Goal: Transaction & Acquisition: Book appointment/travel/reservation

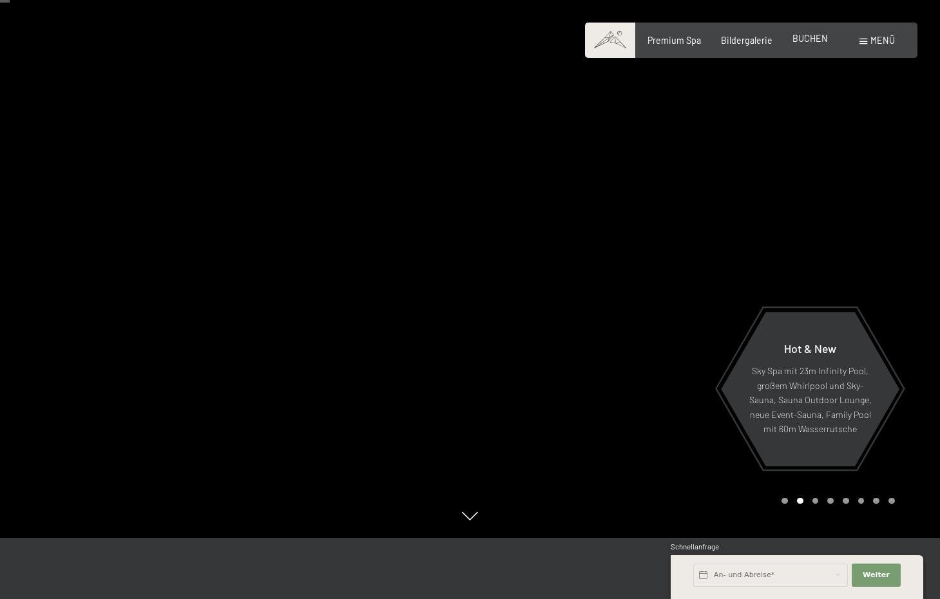
scroll to position [61, 1]
click at [812, 44] on div "Premium Spa Bildergalerie BUCHEN" at bounding box center [728, 40] width 240 height 13
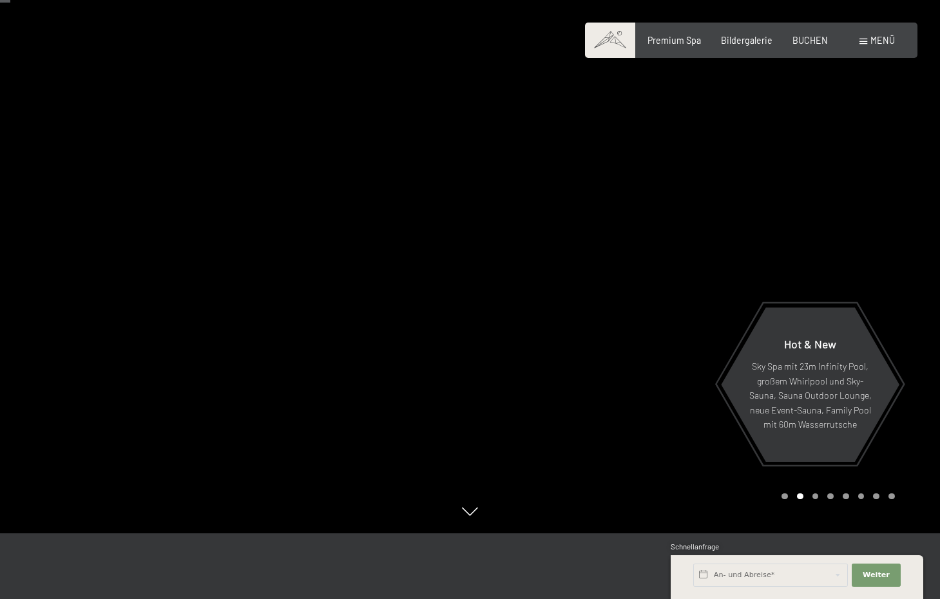
scroll to position [65, 1]
click at [861, 41] on span at bounding box center [864, 42] width 8 height 6
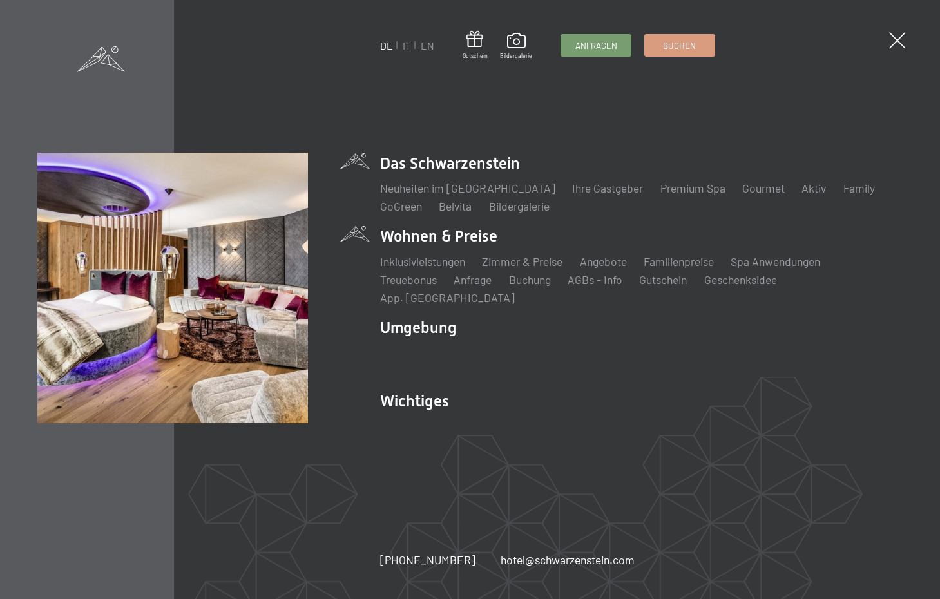
scroll to position [65, 0]
click at [602, 269] on link "Angebote" at bounding box center [603, 262] width 47 height 14
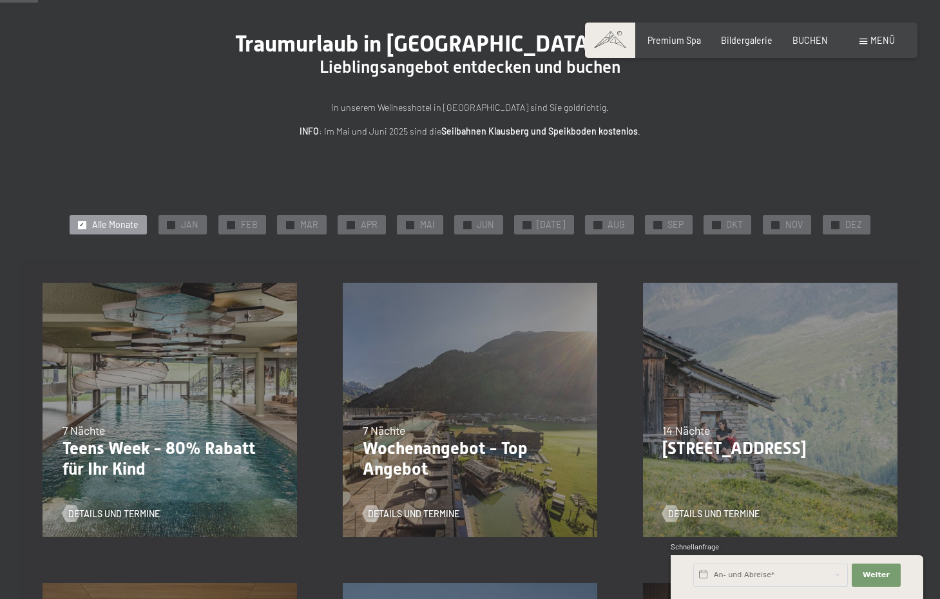
scroll to position [84, 0]
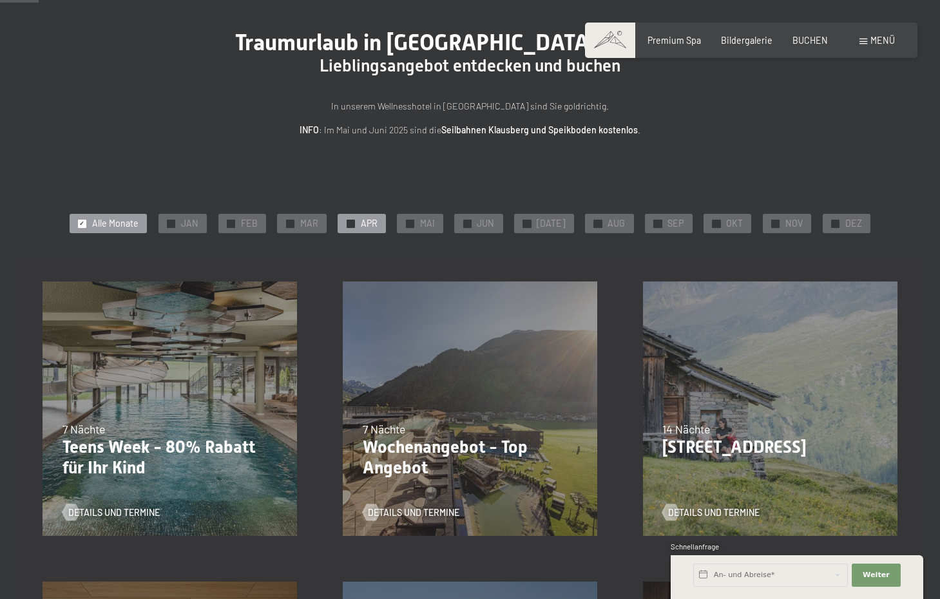
click at [380, 231] on div "✓ APR" at bounding box center [362, 223] width 48 height 19
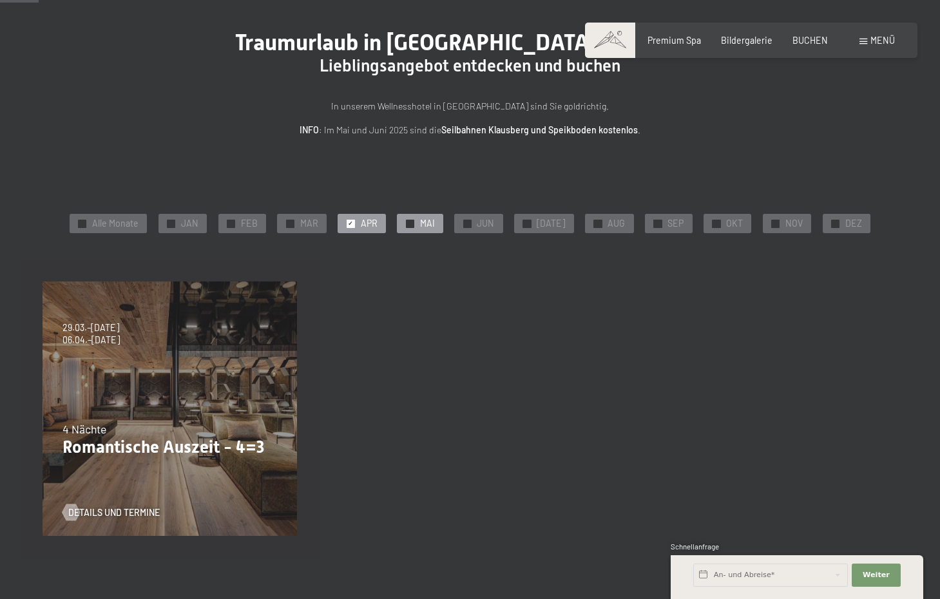
click at [406, 224] on div "✓ MAI" at bounding box center [420, 223] width 46 height 19
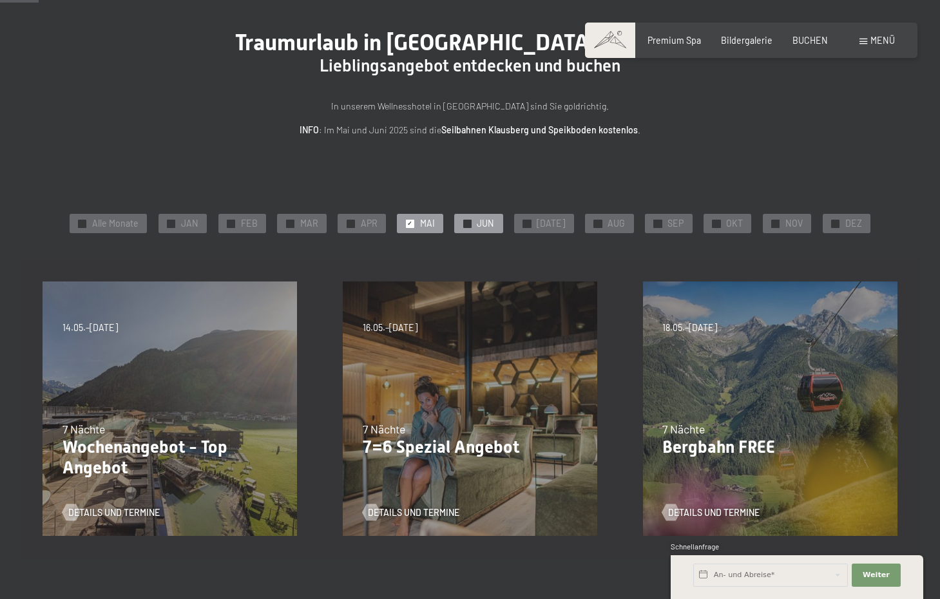
click at [476, 228] on div "✓ JUN" at bounding box center [478, 223] width 48 height 19
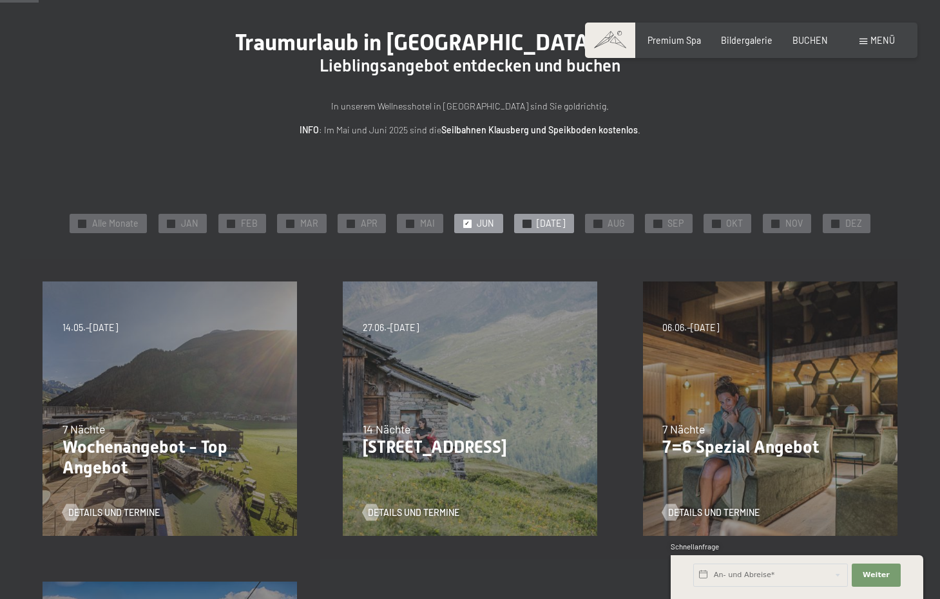
click at [531, 224] on div at bounding box center [527, 224] width 8 height 8
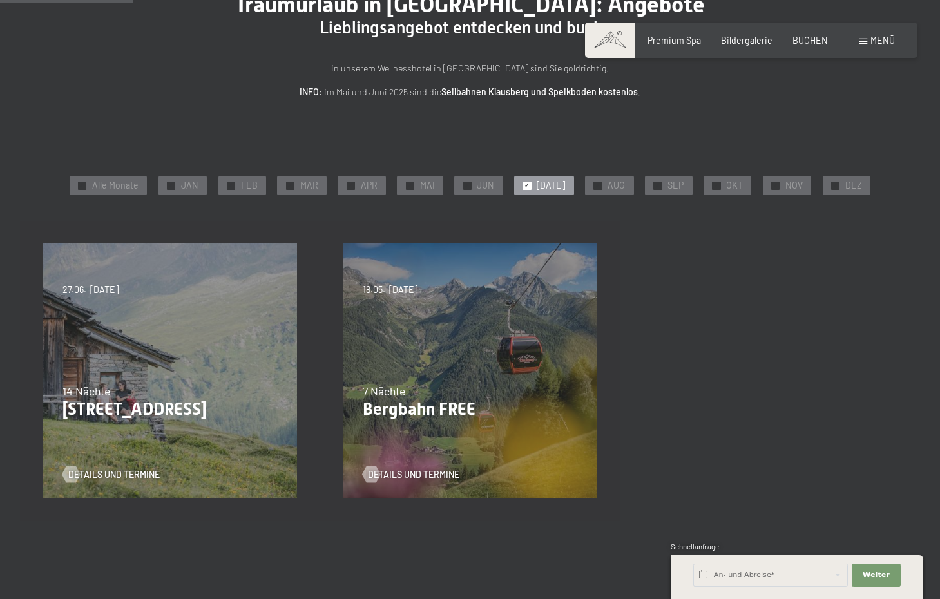
scroll to position [123, 0]
click at [600, 186] on div "✓ AUG" at bounding box center [609, 184] width 48 height 19
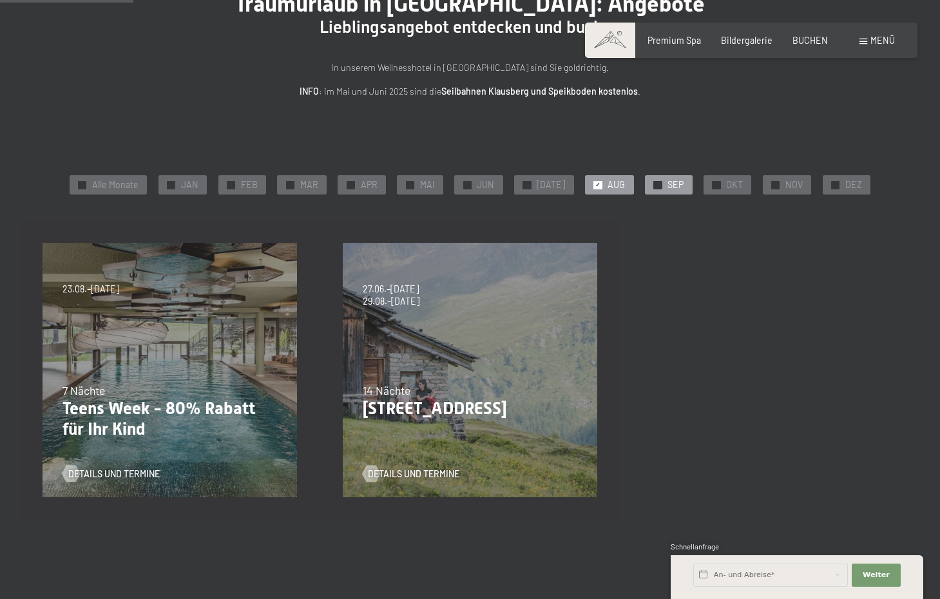
click at [655, 186] on span "✓" at bounding box center [657, 185] width 5 height 8
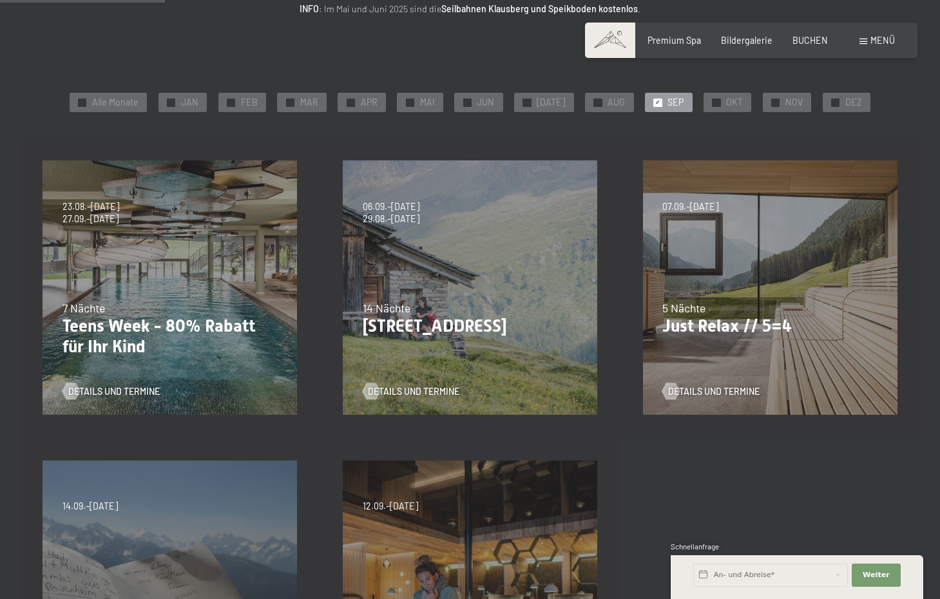
scroll to position [207, 0]
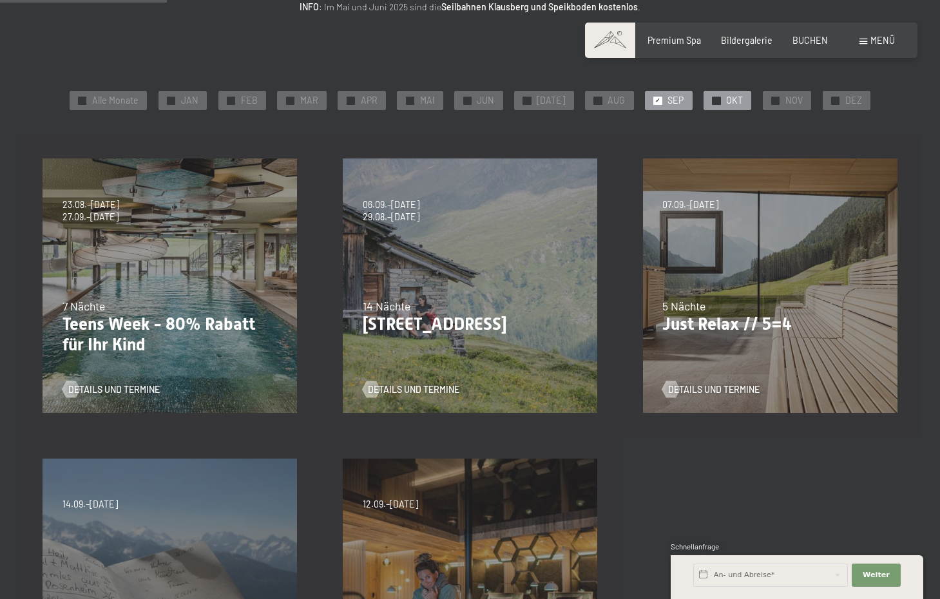
click at [738, 106] on div "✓ OKT" at bounding box center [728, 100] width 48 height 19
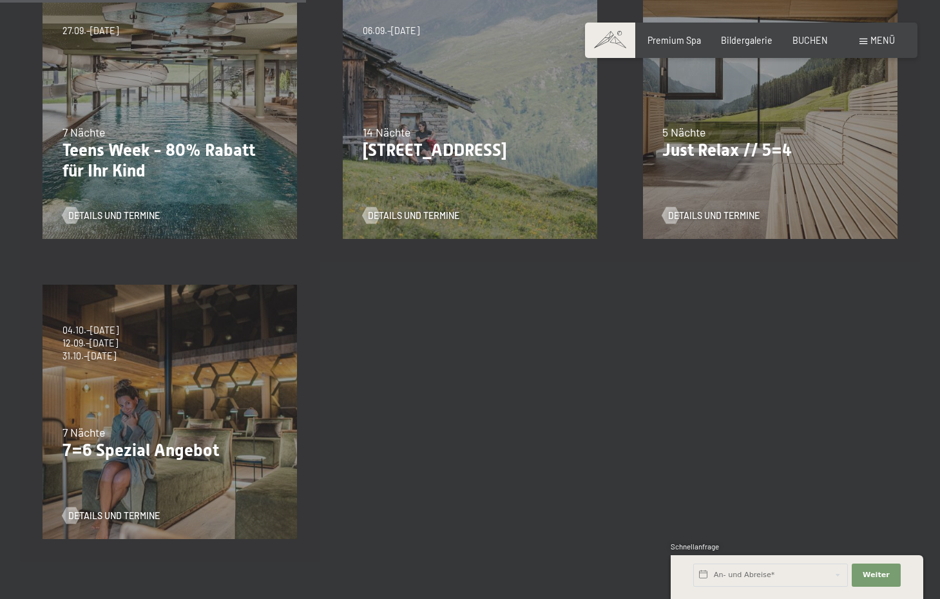
scroll to position [380, 0]
click at [238, 380] on div "04.10.–26.10.2025 01.11.–21.12.2025 10.01.–01.02.2026 07.03.–29.03.2026 16.05.–…" at bounding box center [170, 414] width 300 height 300
click at [103, 515] on span "Details und Termine" at bounding box center [127, 517] width 92 height 13
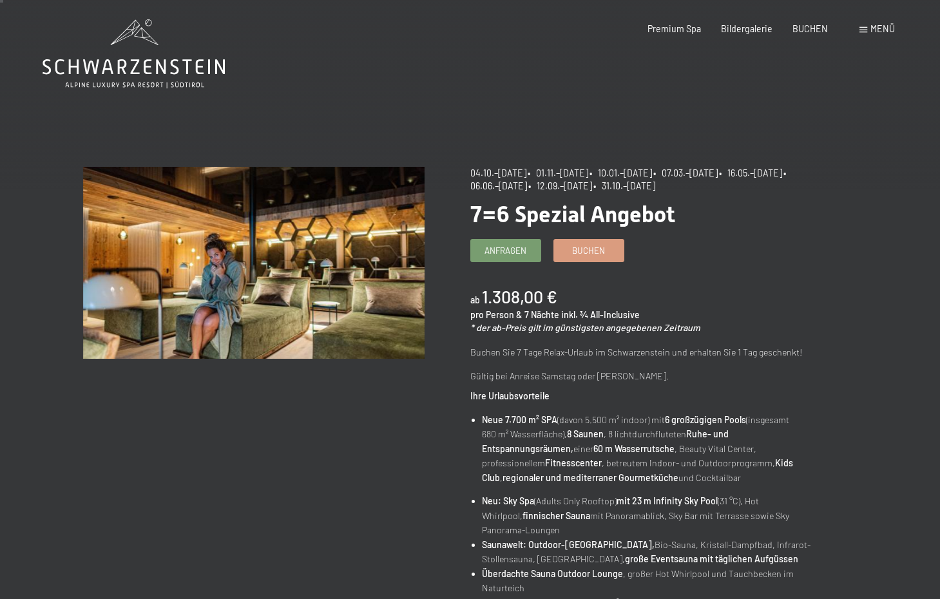
scroll to position [6, 0]
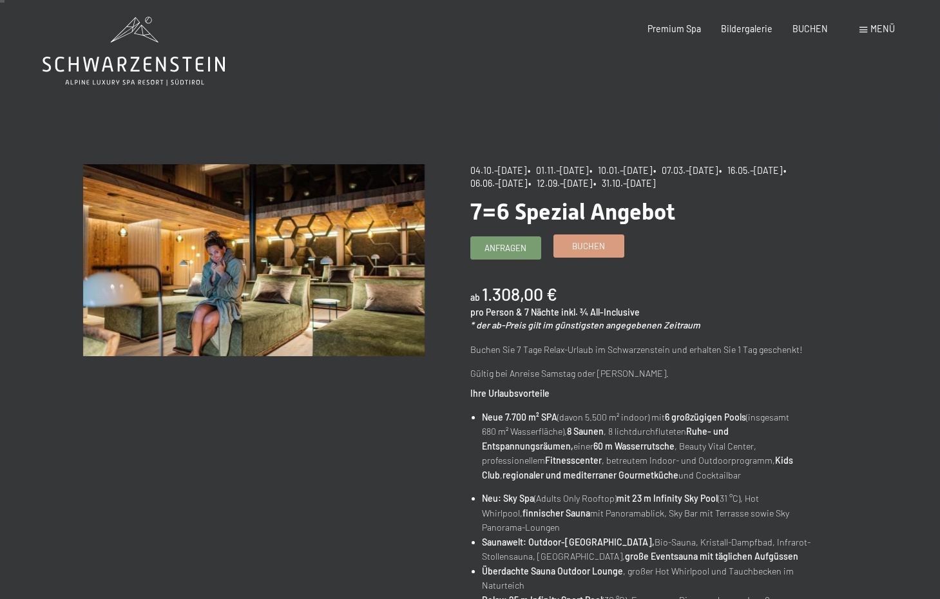
click at [594, 243] on span "Buchen" at bounding box center [588, 246] width 33 height 12
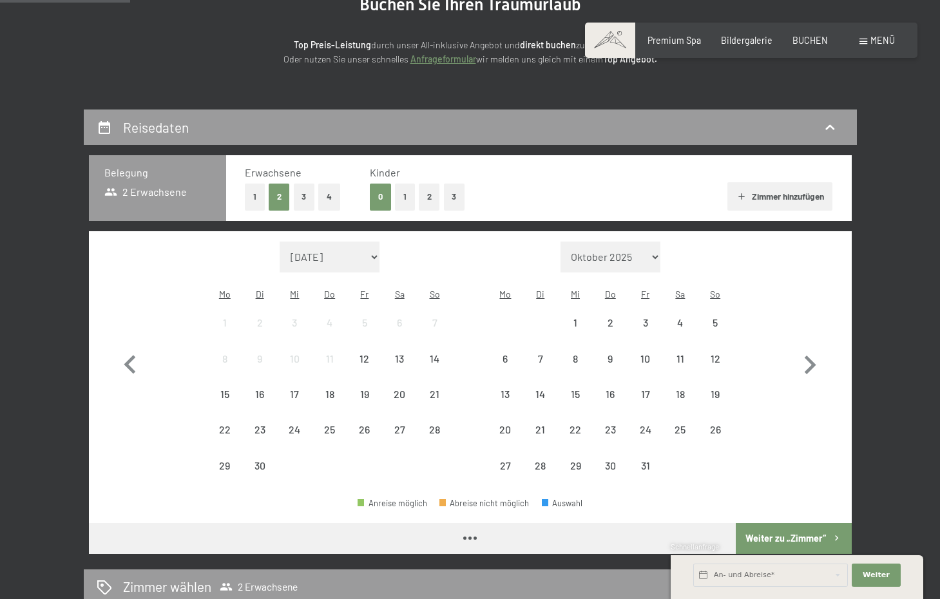
scroll to position [162, 0]
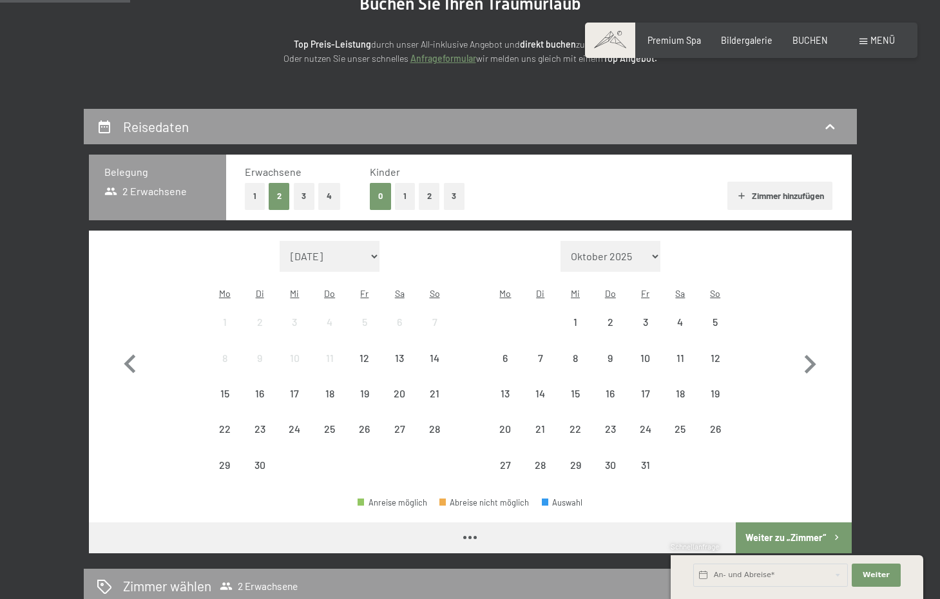
select select "2025-10-01"
select select "2025-11-01"
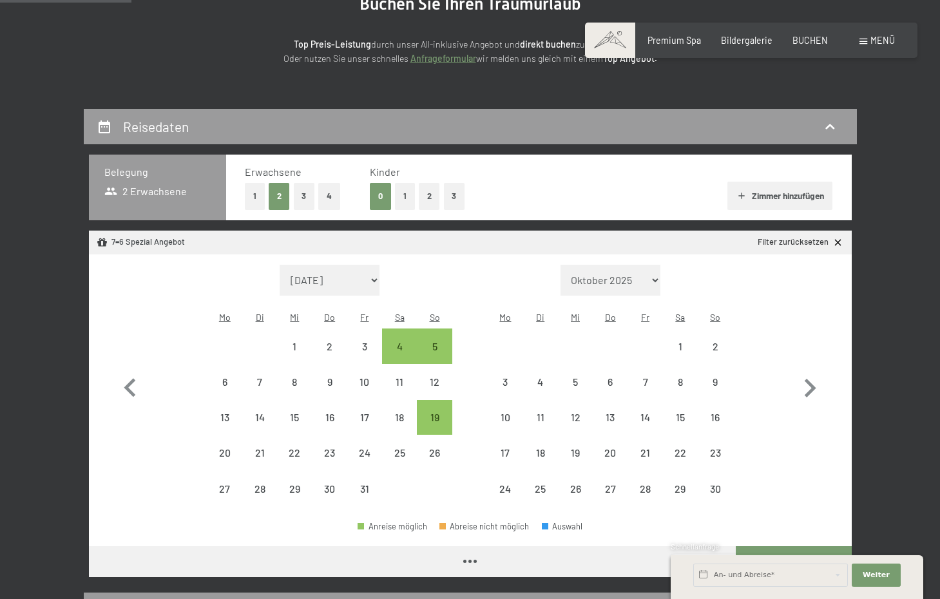
select select "2025-10-01"
select select "2025-11-01"
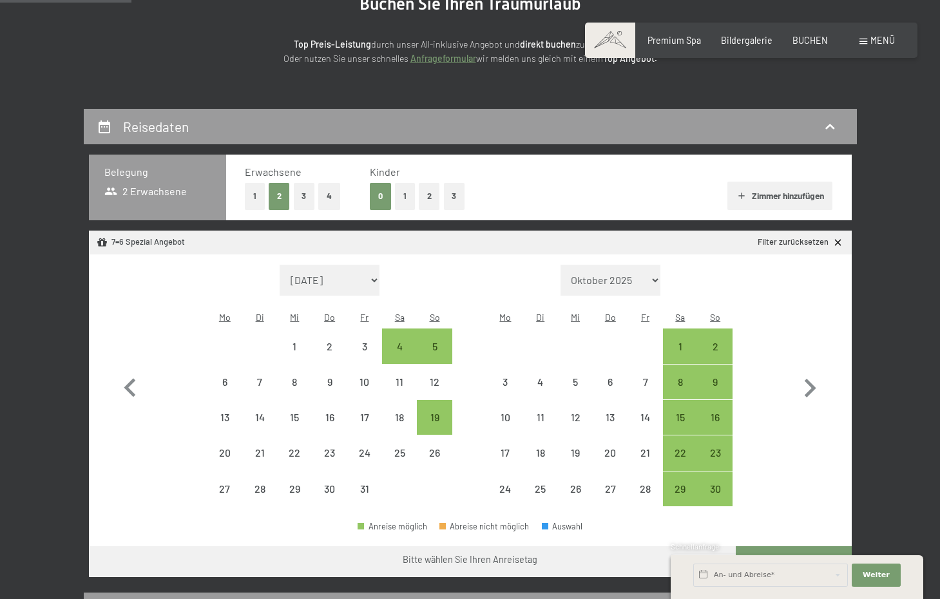
select select "2026-10-01"
select select "2026-11-01"
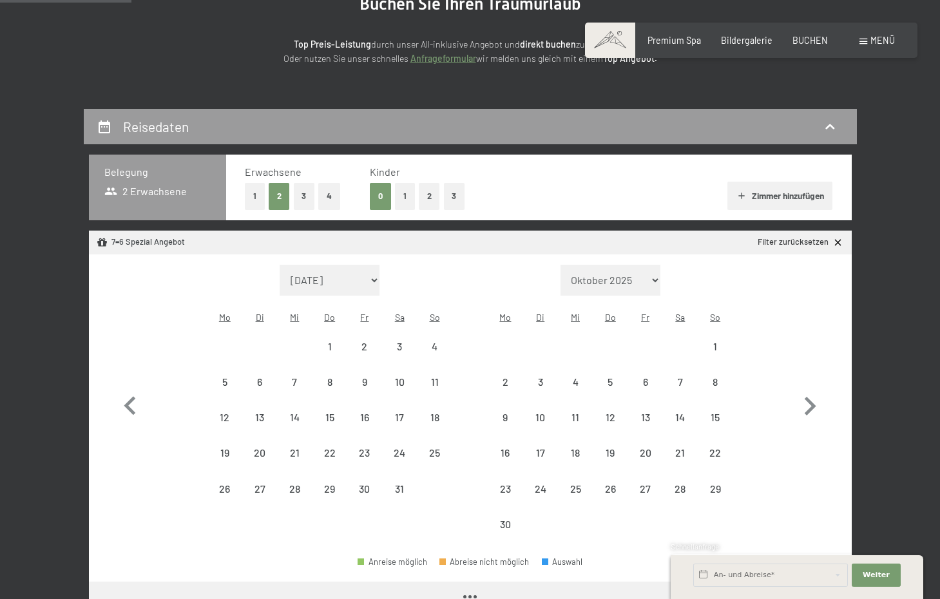
select select "2026-10-01"
select select "2026-11-01"
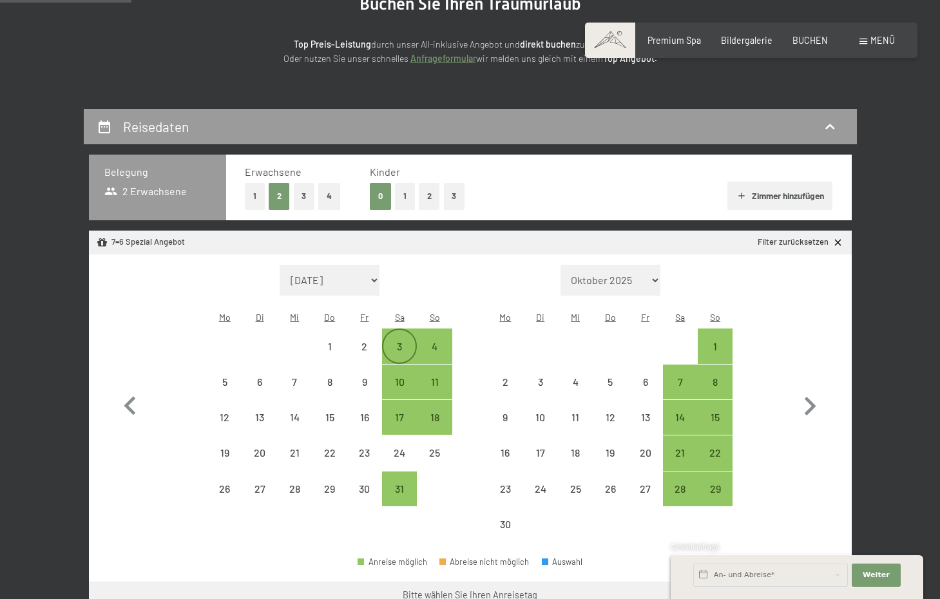
click at [407, 329] on div "3" at bounding box center [399, 346] width 35 height 35
select select "2026-10-01"
select select "2026-11-01"
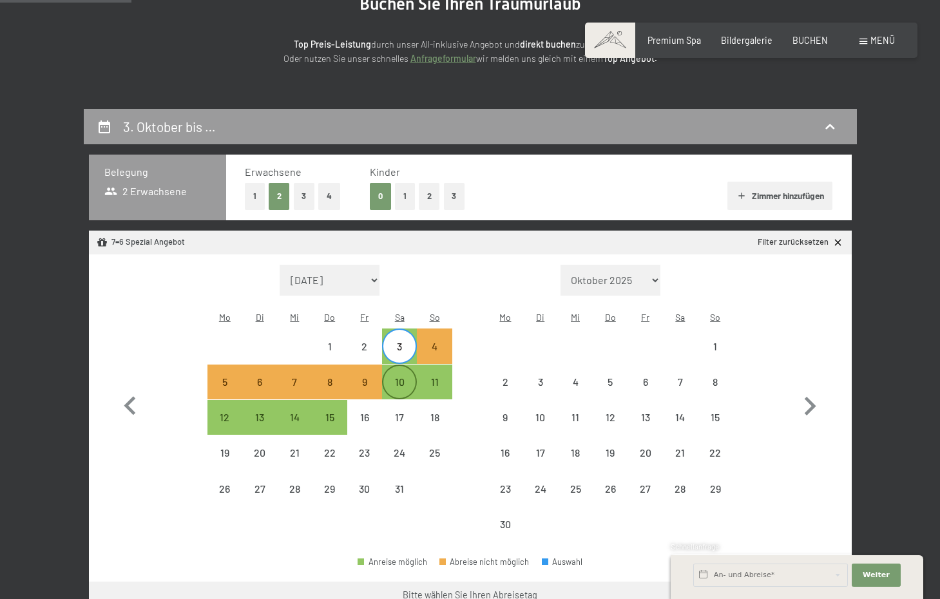
click at [400, 377] on div "10" at bounding box center [399, 393] width 32 height 32
select select "2026-10-01"
select select "2026-11-01"
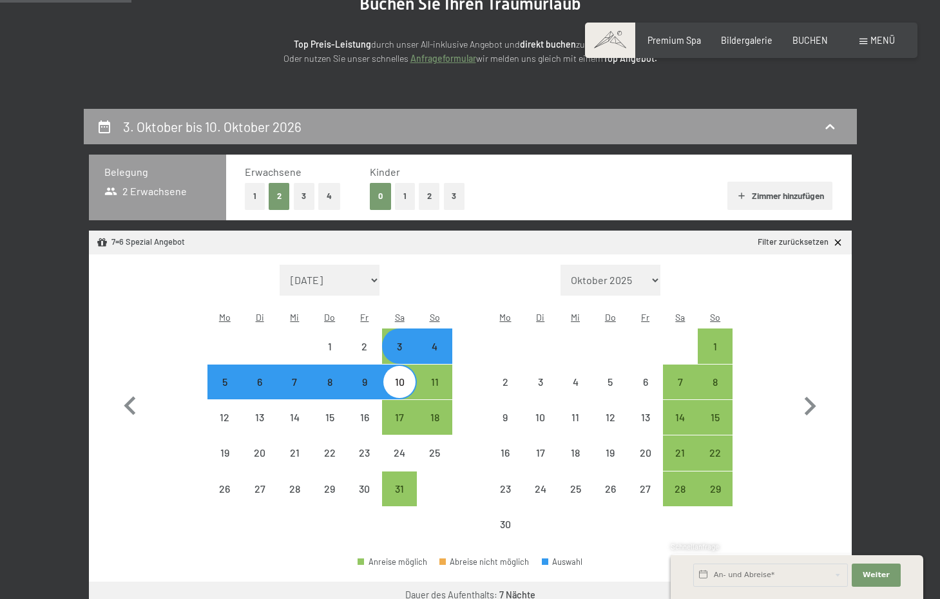
select select "2025-10-01"
select select "2025-11-01"
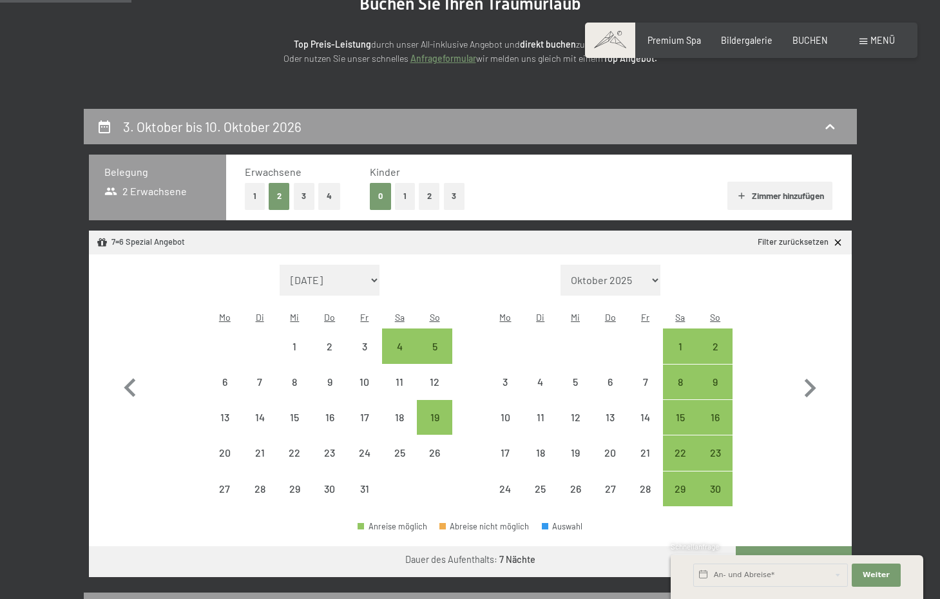
select select "2026-09-01"
select select "2026-10-01"
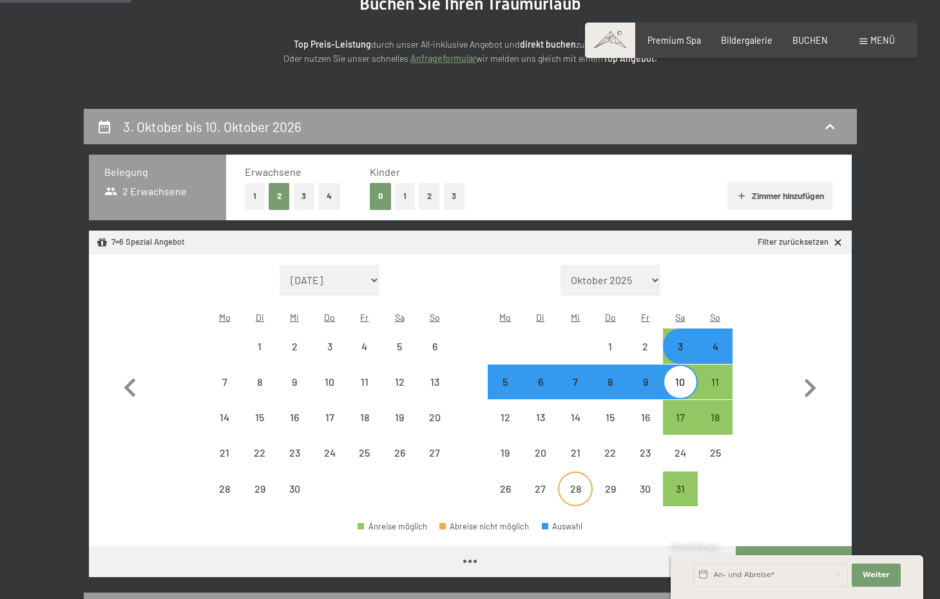
select select "2026-09-01"
select select "2026-10-01"
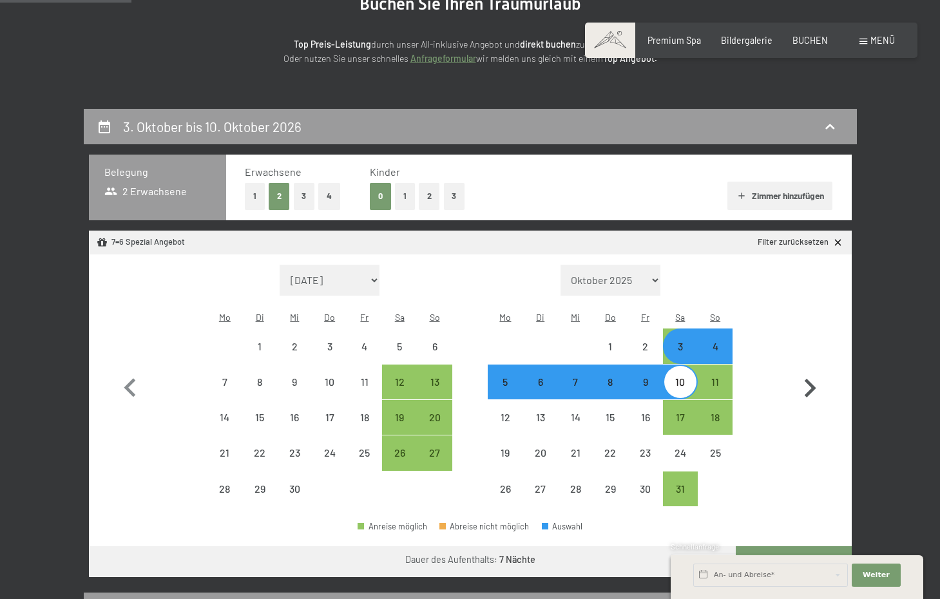
click at [803, 380] on icon "button" at bounding box center [809, 388] width 37 height 37
select select "2026-10-01"
select select "2026-11-01"
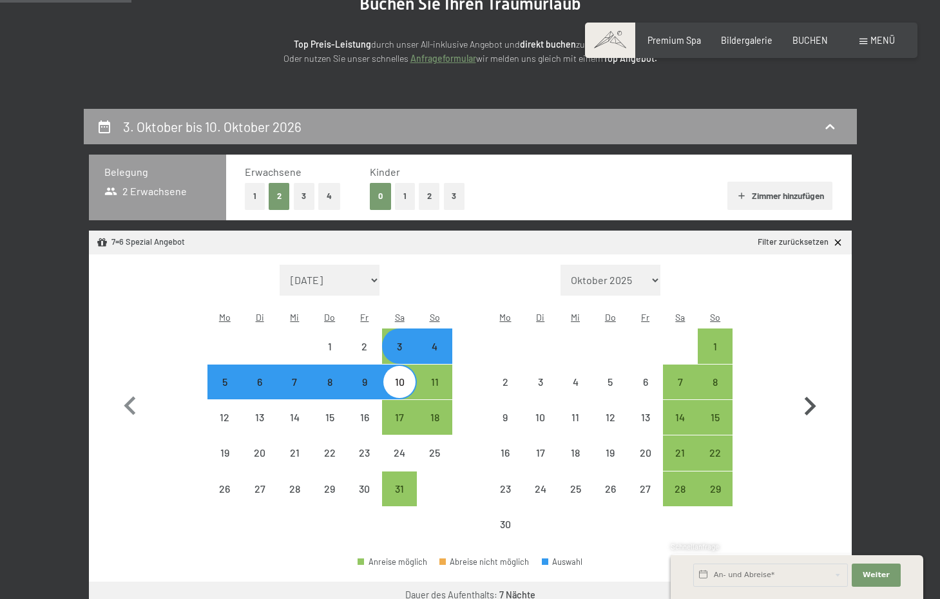
click at [807, 394] on icon "button" at bounding box center [809, 406] width 37 height 37
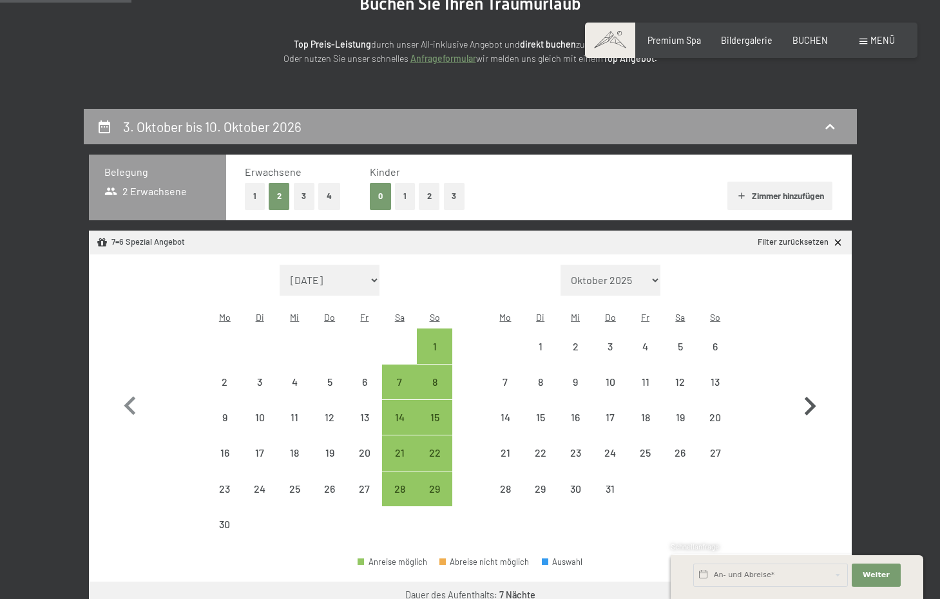
select select "2026-11-01"
select select "2026-12-01"
select select "2026-11-01"
select select "2026-12-01"
click at [807, 394] on icon "button" at bounding box center [809, 406] width 37 height 37
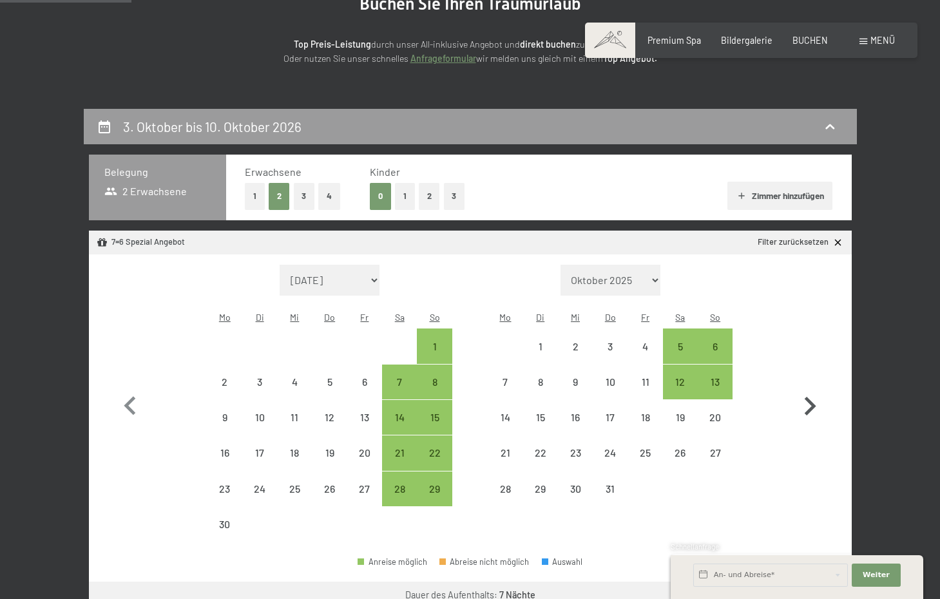
select select "2026-12-01"
select select "2027-01-01"
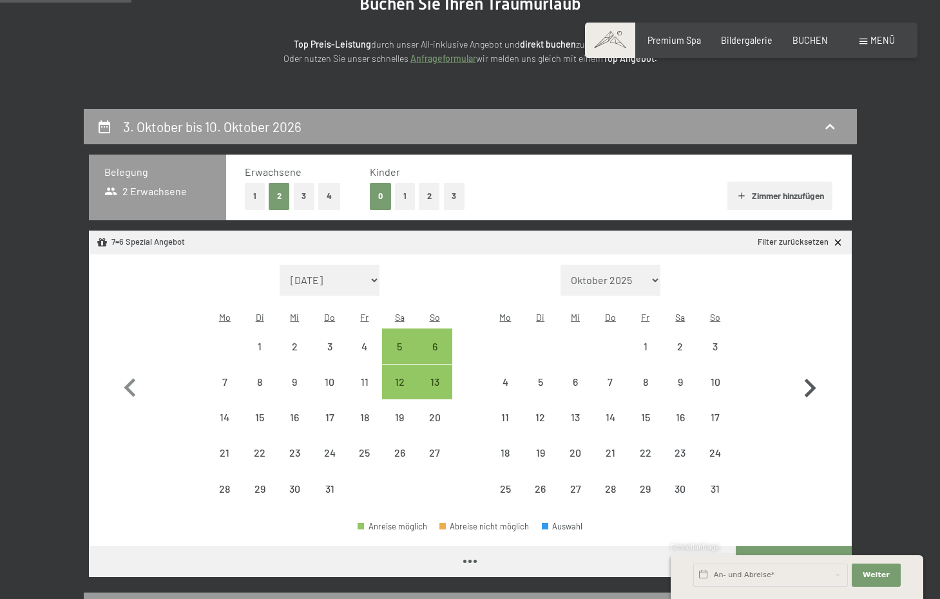
select select "2026-12-01"
select select "2027-01-01"
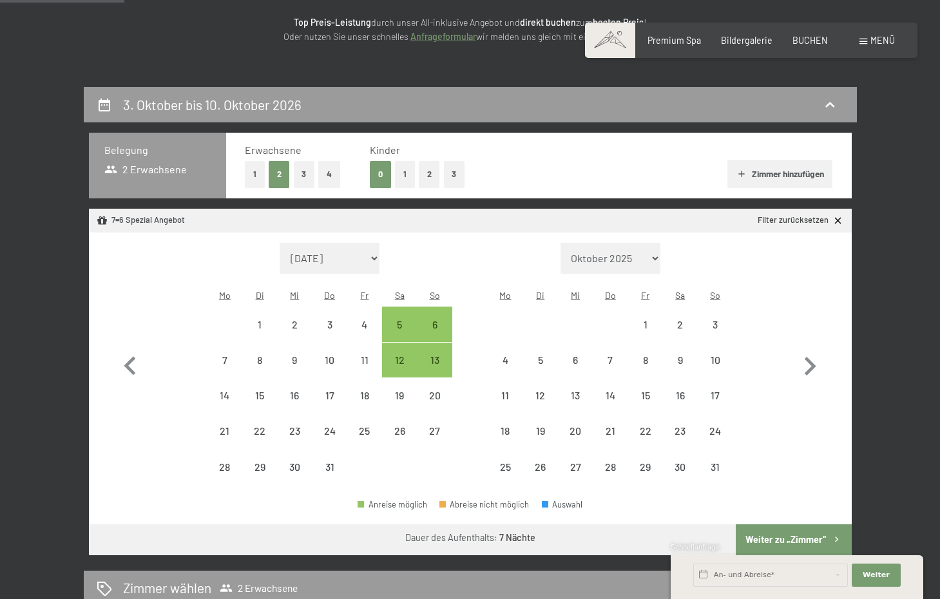
scroll to position [184, 0]
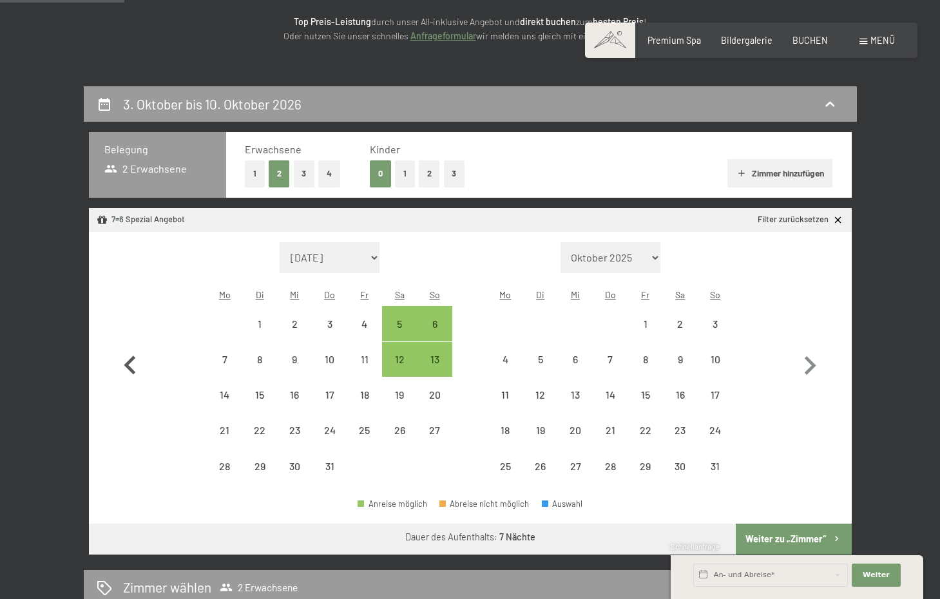
click at [133, 356] on icon "button" at bounding box center [130, 365] width 12 height 19
select select "2026-11-01"
select select "2026-12-01"
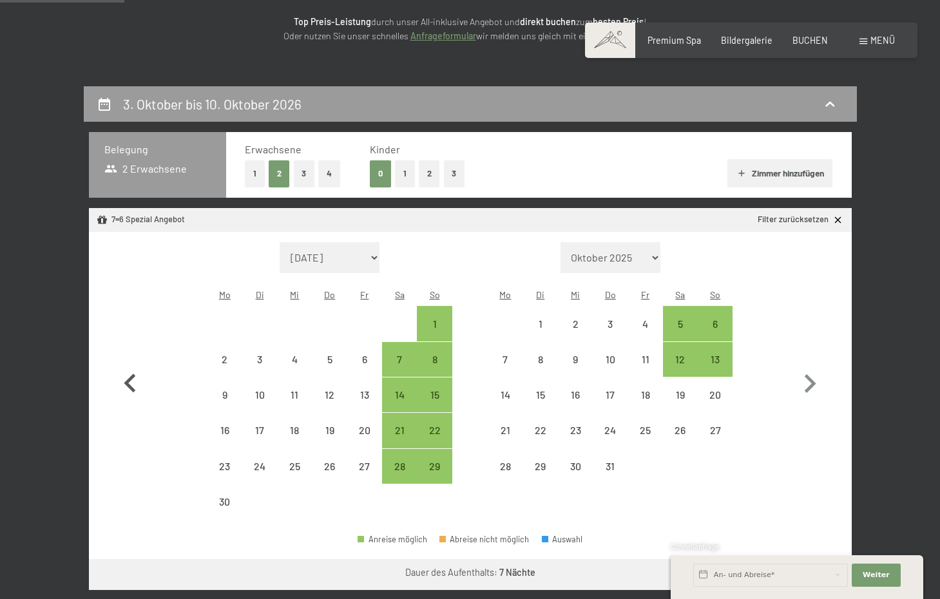
click at [133, 347] on button "button" at bounding box center [129, 381] width 37 height 278
select select "2026-10-01"
select select "2026-11-01"
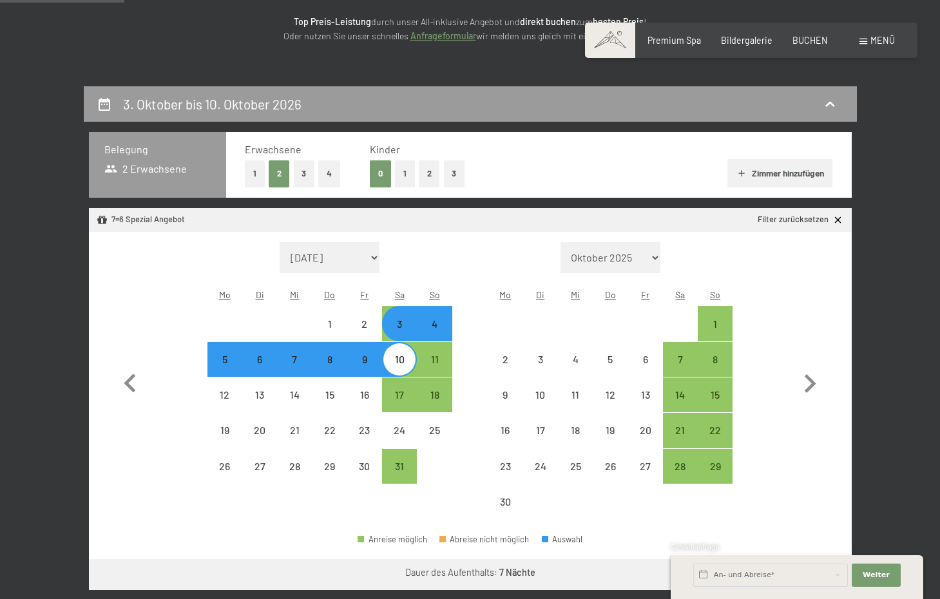
click at [394, 319] on div "3" at bounding box center [399, 335] width 32 height 32
select select "2026-10-01"
select select "2026-11-01"
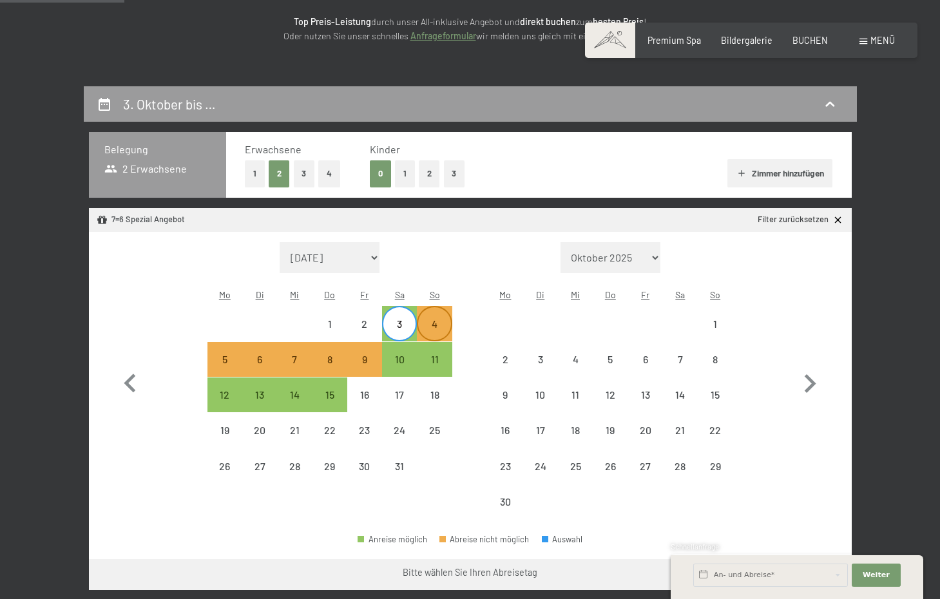
click at [430, 319] on div "4" at bounding box center [434, 335] width 32 height 32
select select "2026-10-01"
select select "2026-11-01"
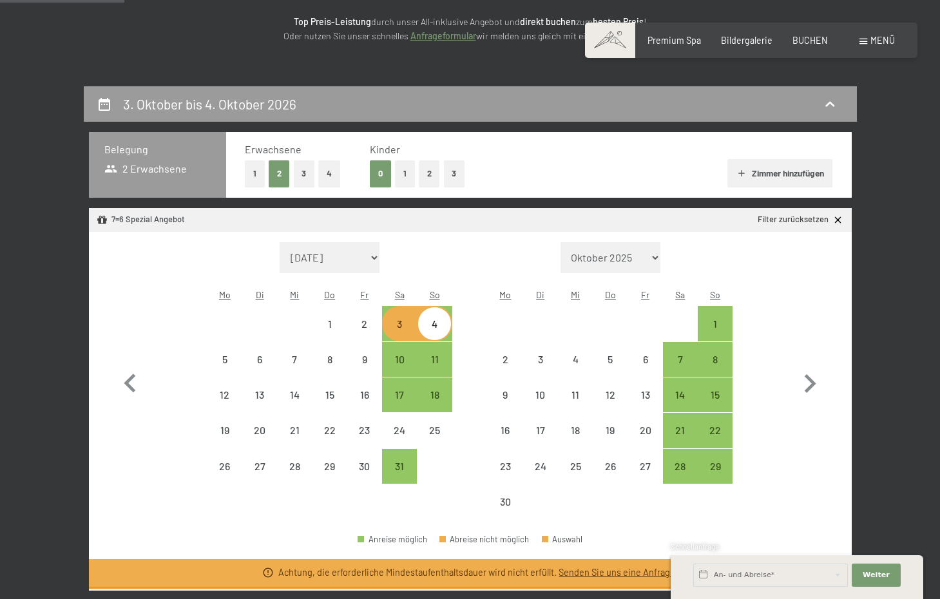
select select "2025-10-01"
select select "2025-11-01"
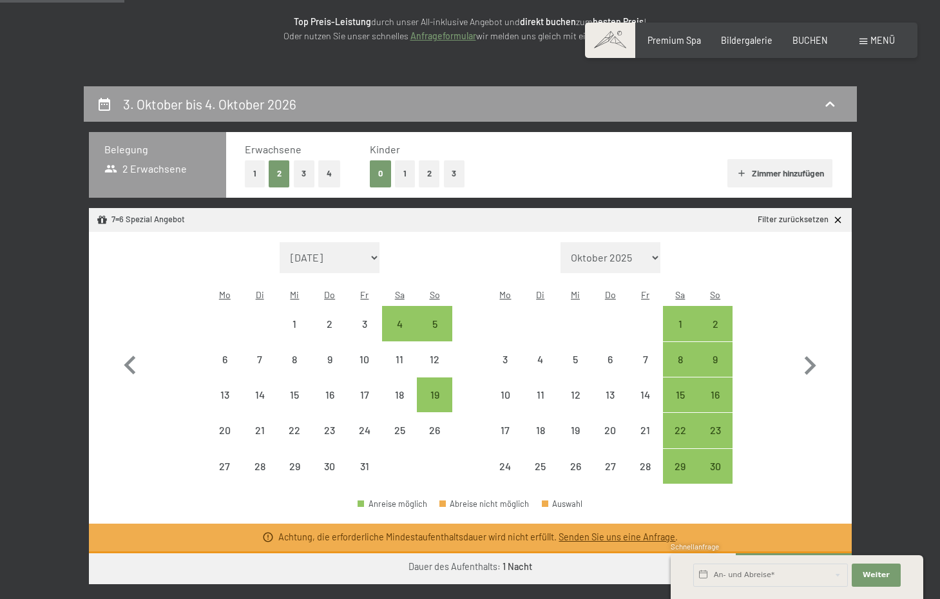
click at [430, 342] on span "Einwilligung Marketing*" at bounding box center [398, 336] width 106 height 13
click at [339, 342] on input "Einwilligung Marketing*" at bounding box center [332, 336] width 13 height 13
checkbox input "false"
click at [441, 343] on div "12" at bounding box center [434, 359] width 32 height 32
select select "2025-10-01"
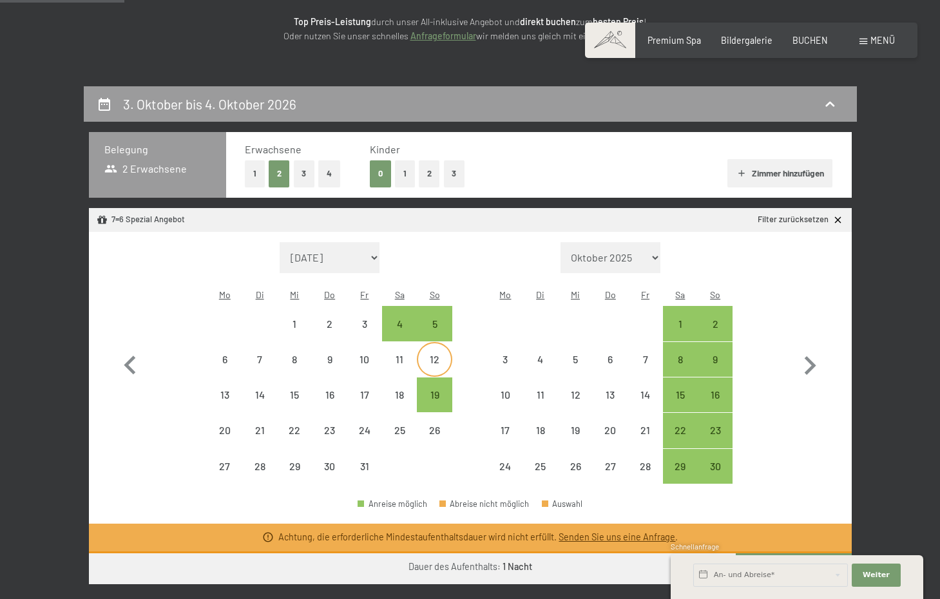
select select "2025-11-01"
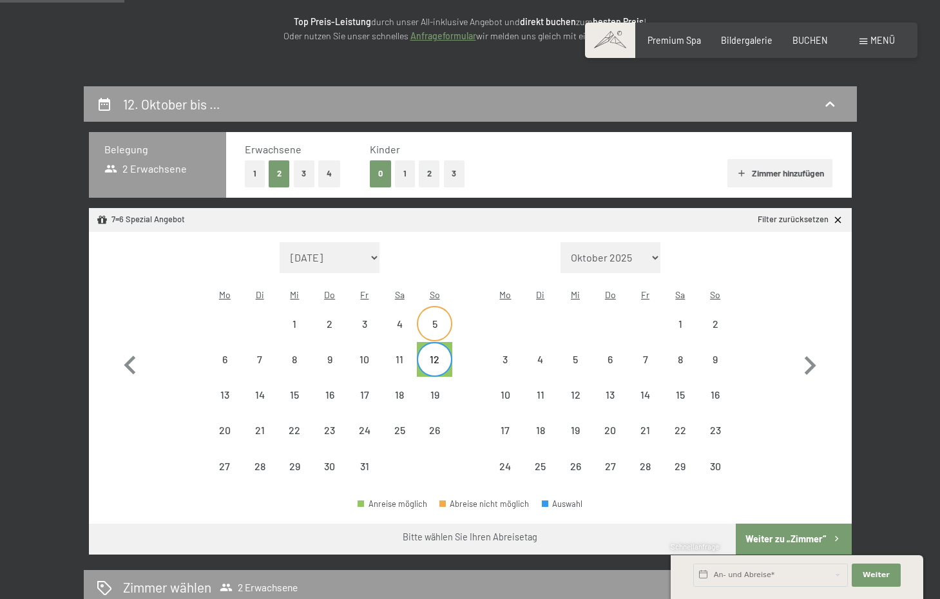
click at [442, 319] on div "5" at bounding box center [434, 335] width 32 height 32
select select "2025-10-01"
select select "2025-11-01"
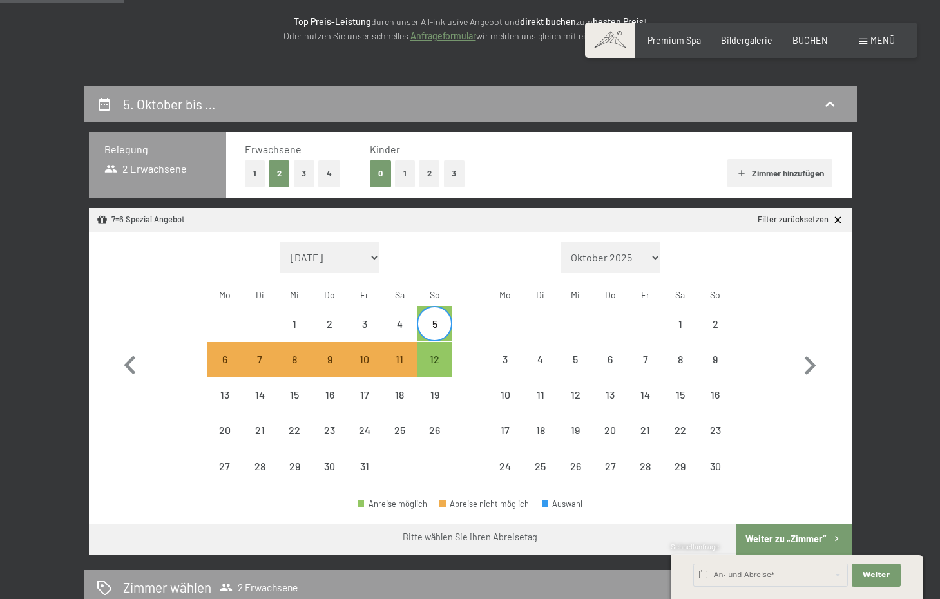
click at [774, 533] on button "Weiter zu „Zimmer“" at bounding box center [793, 539] width 115 height 31
select select "2025-10-01"
select select "2025-11-01"
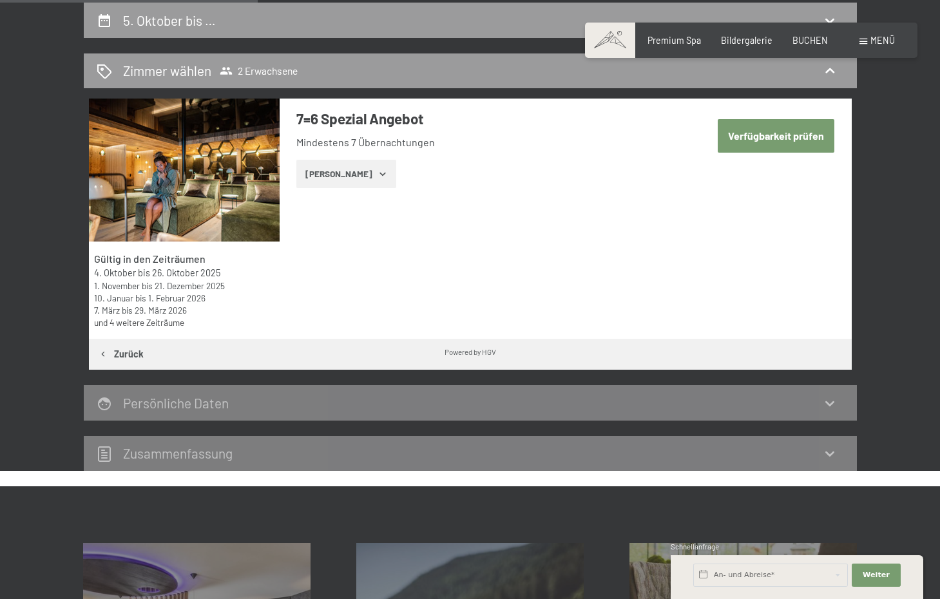
scroll to position [268, 0]
click at [778, 149] on button "Verfügbarkeit prüfen" at bounding box center [776, 135] width 117 height 33
select select "2025-10-01"
select select "2025-11-01"
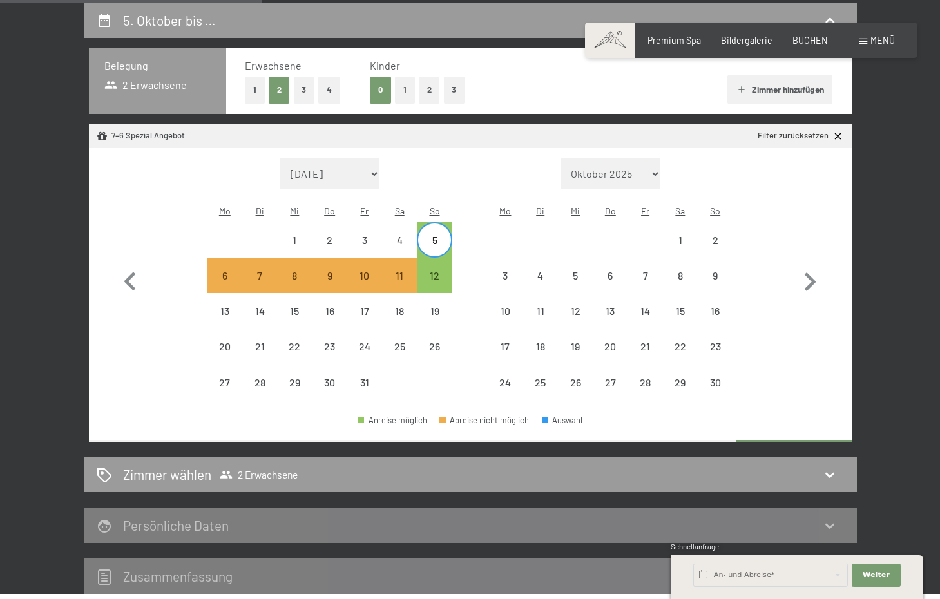
scroll to position [269, 0]
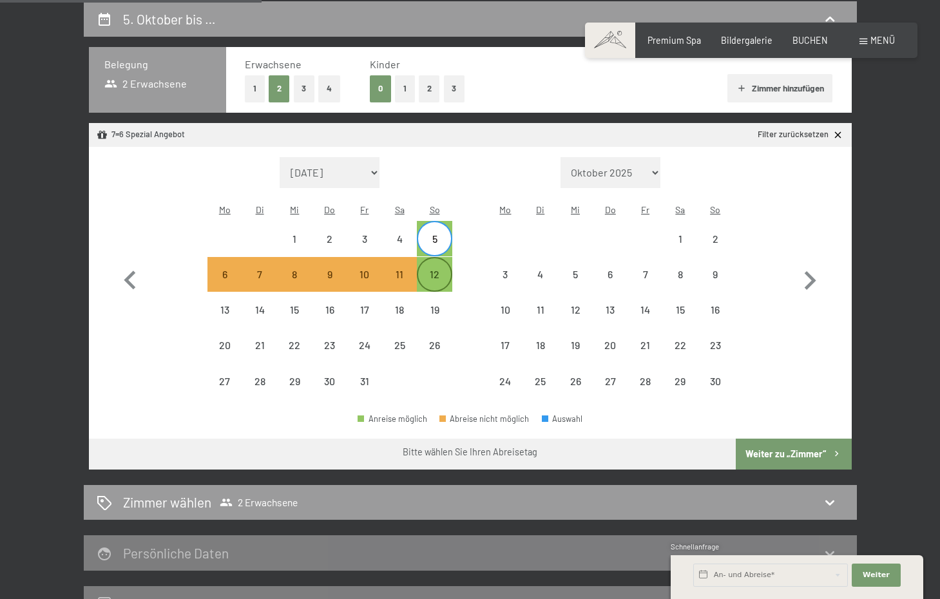
click at [432, 269] on div "12" at bounding box center [434, 285] width 32 height 32
select select "2025-10-01"
select select "2025-11-01"
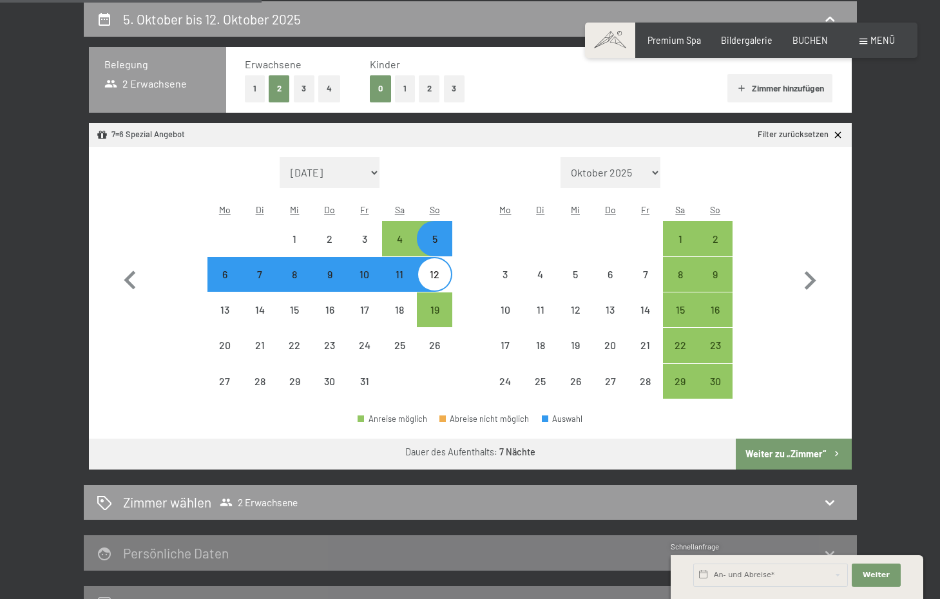
select select "2025-10-01"
select select "2025-11-01"
click at [762, 439] on button "Weiter zu „Zimmer“" at bounding box center [793, 454] width 115 height 31
select select "2025-10-01"
select select "2025-11-01"
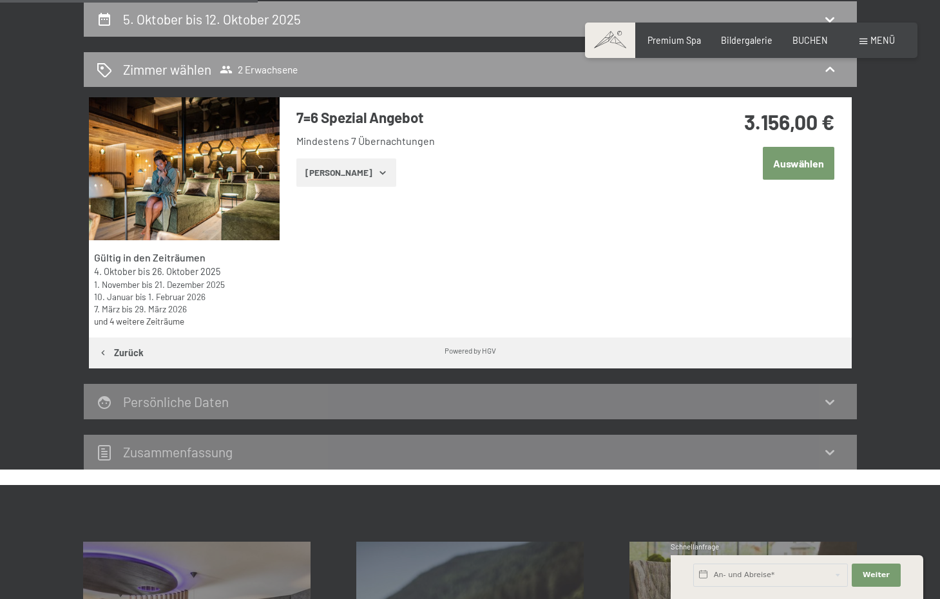
scroll to position [267, 1]
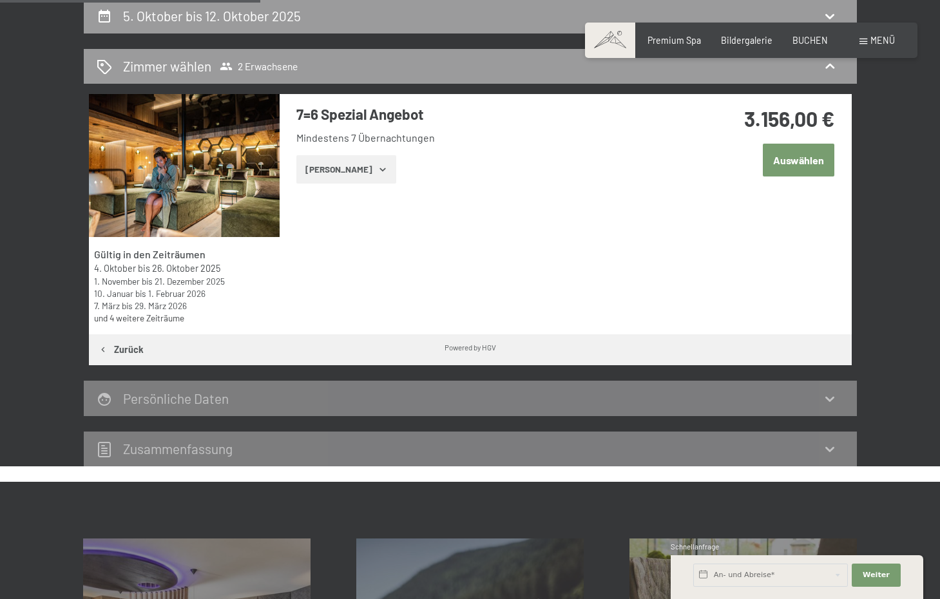
click at [787, 153] on button "Auswählen" at bounding box center [799, 160] width 72 height 33
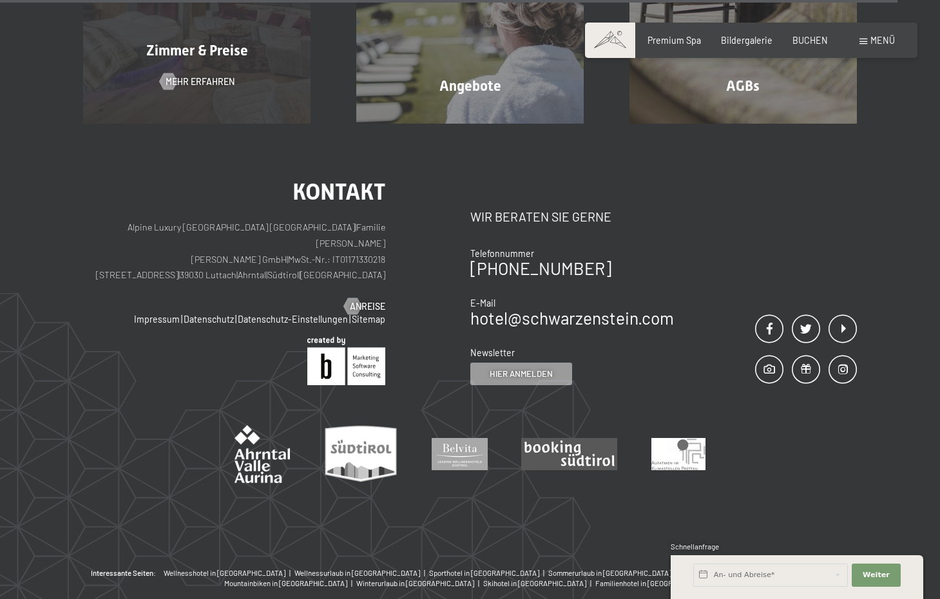
scroll to position [1262, 0]
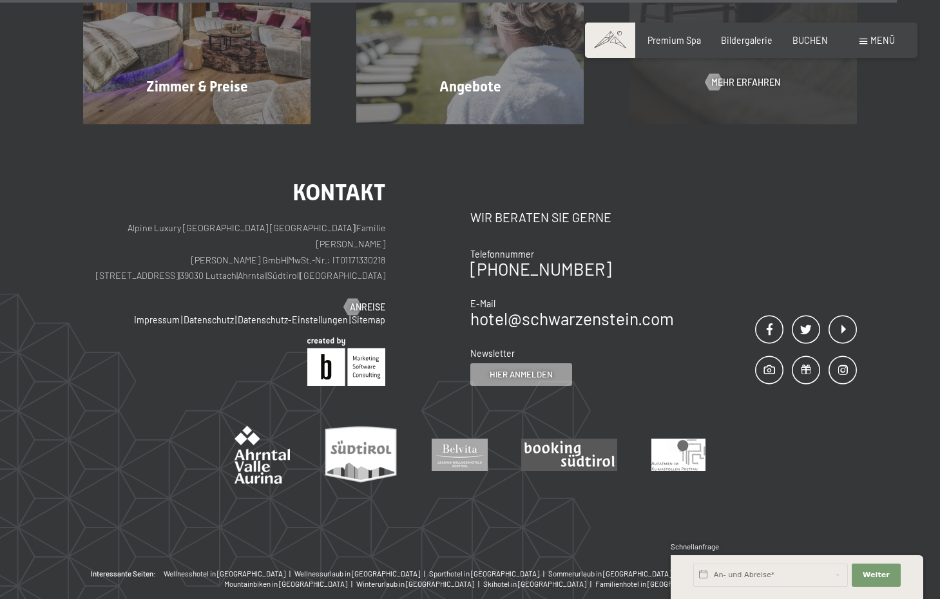
click at [729, 87] on div "AGBs Mehr erfahren" at bounding box center [742, 9] width 273 height 227
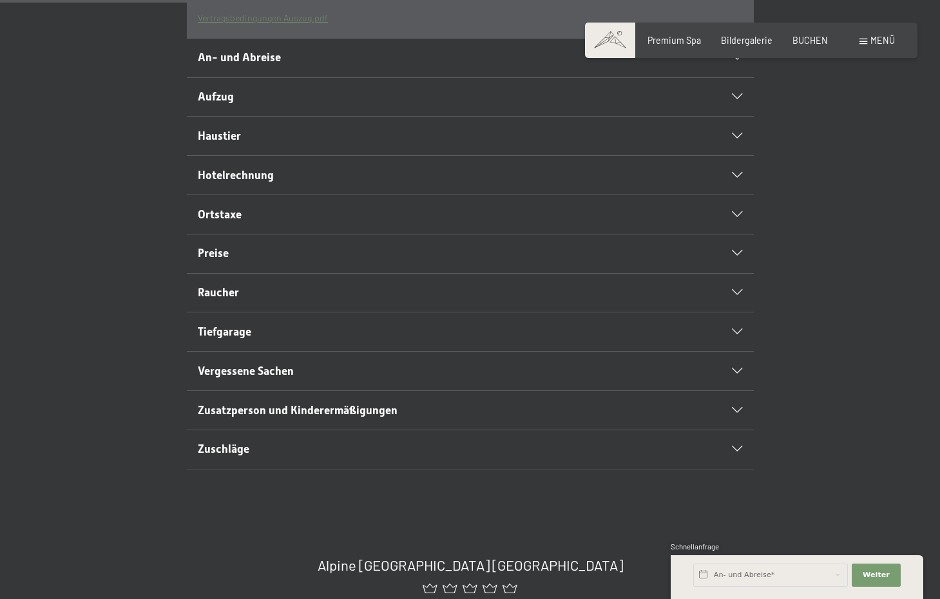
scroll to position [487, 0]
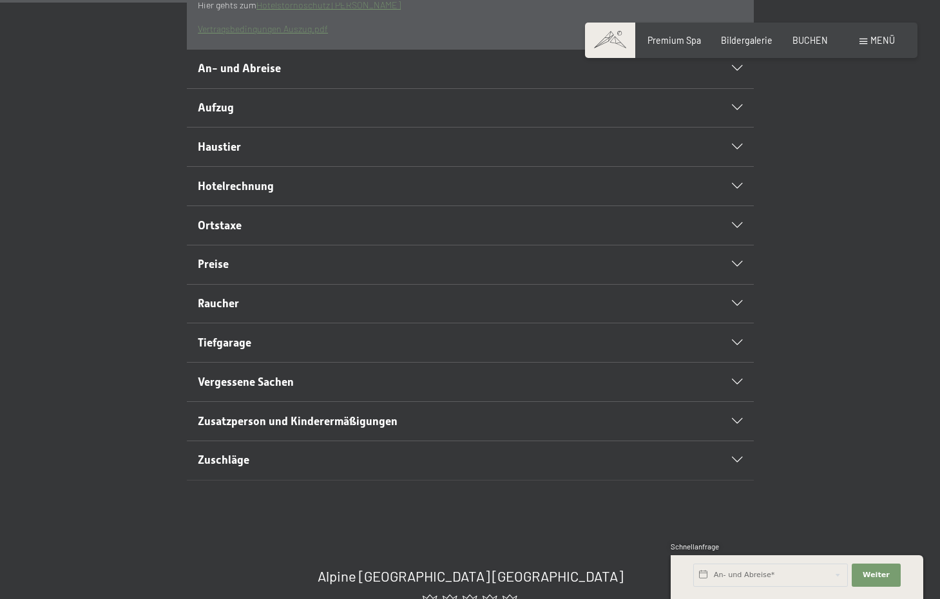
click at [343, 77] on h2 "An- und Abreise" at bounding box center [443, 69] width 490 height 16
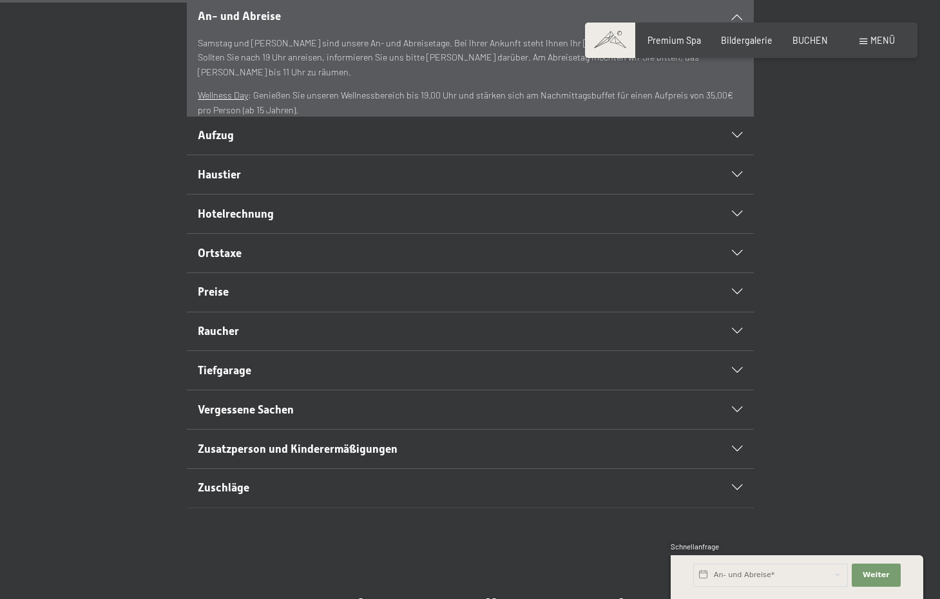
scroll to position [429, 0]
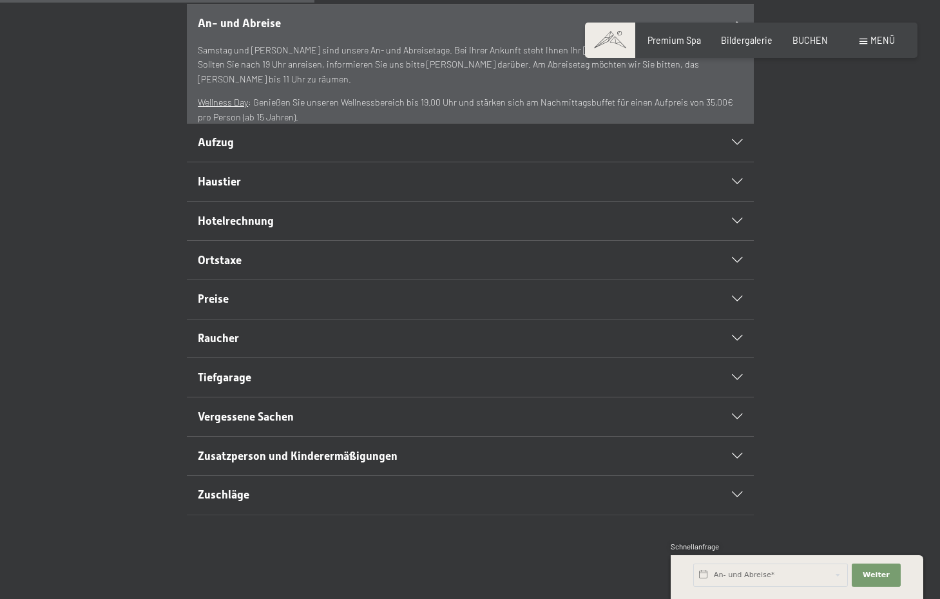
click at [297, 229] on h2 "Hotelrechnung" at bounding box center [443, 221] width 490 height 16
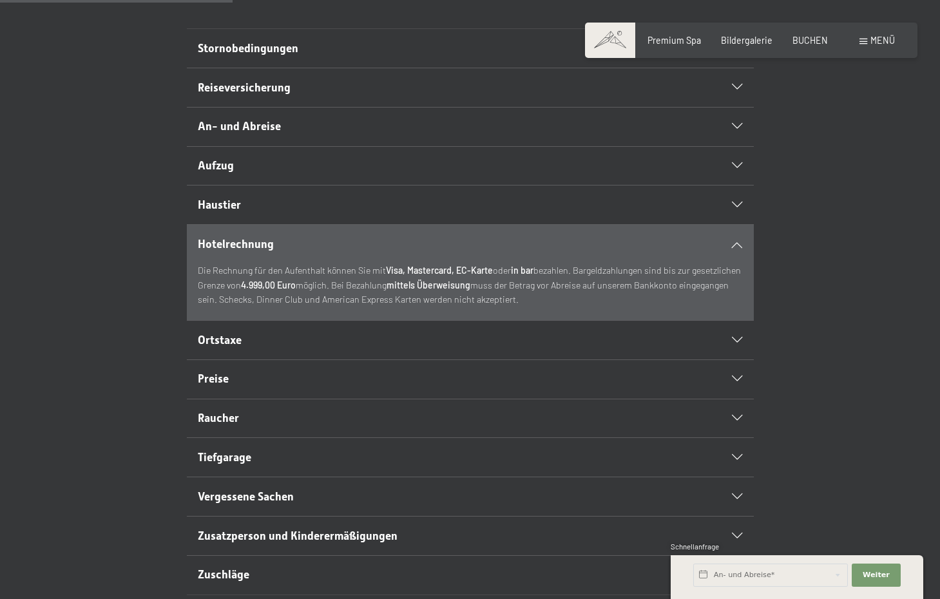
scroll to position [325, 0]
click at [410, 135] on h2 "An- und Abreise" at bounding box center [443, 127] width 490 height 16
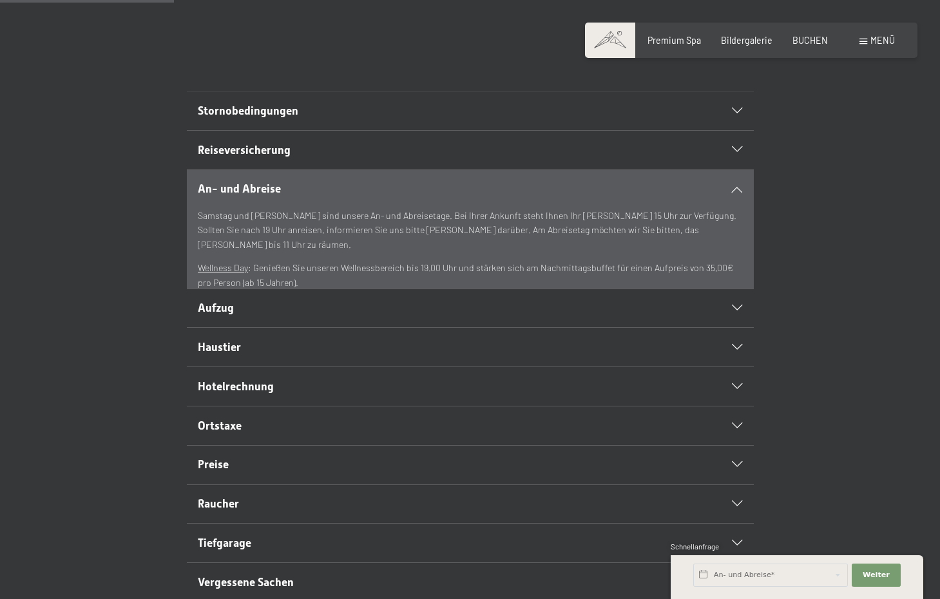
scroll to position [237, 0]
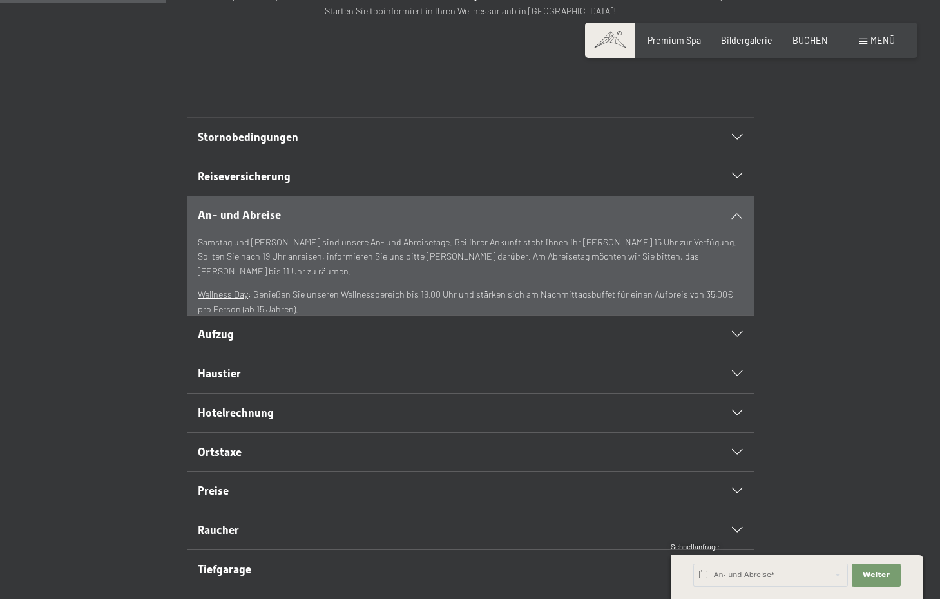
click at [409, 151] on div "Stornobedingungen" at bounding box center [470, 137] width 544 height 39
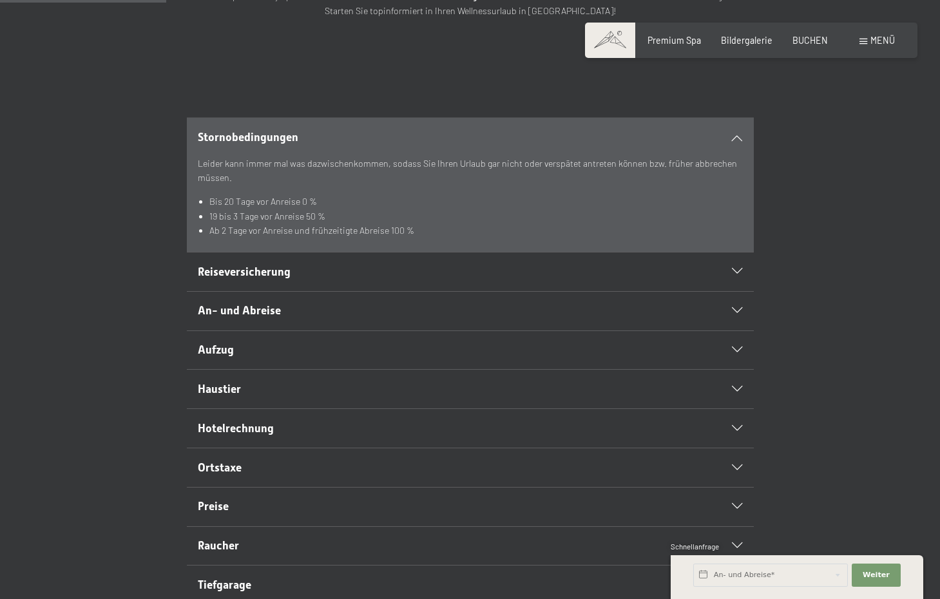
click at [104, 248] on div "Stornobedingungen Leider kann immer mal was dazwischenkommen, sodass Sie Ihren …" at bounding box center [470, 184] width 774 height 135
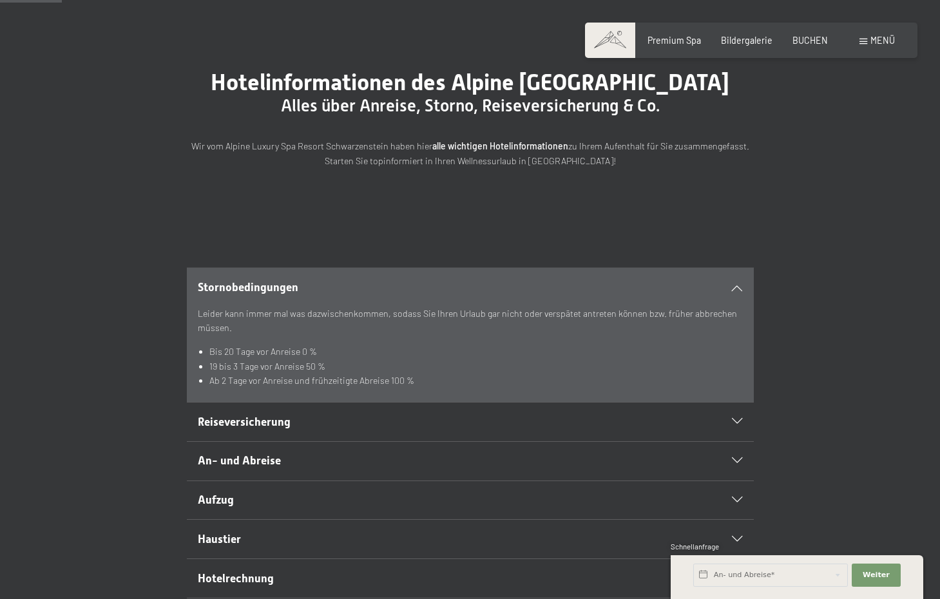
scroll to position [89, 0]
